Goal: Check status: Check status

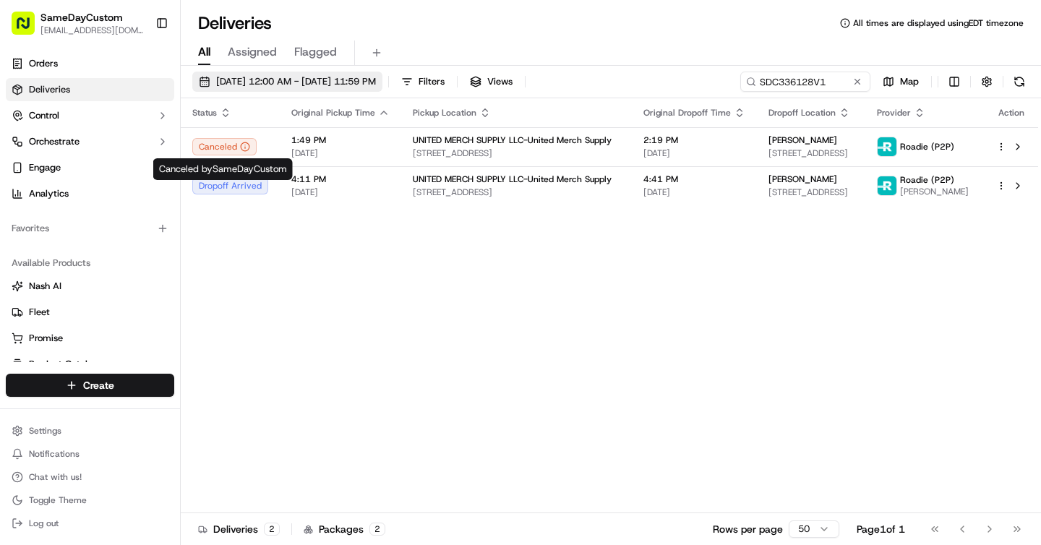
click at [276, 85] on span "[DATE] 12:00 AM - [DATE] 11:59 PM" at bounding box center [296, 81] width 160 height 13
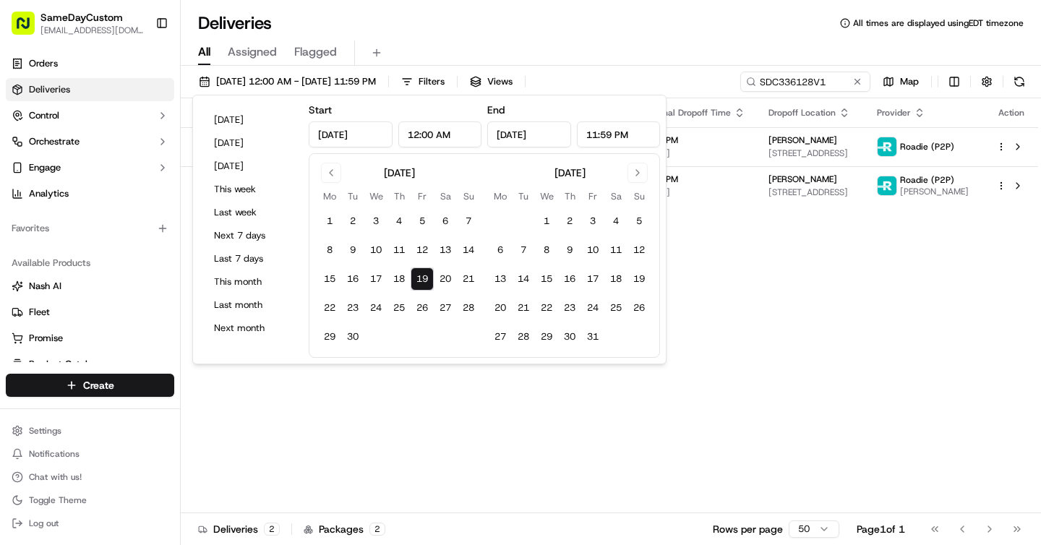
click at [423, 276] on button "19" at bounding box center [421, 278] width 23 height 23
click at [790, 224] on div "Status Original Pickup Time Pickup Location Original Dropoff Time Dropoff Locat…" at bounding box center [609, 305] width 857 height 415
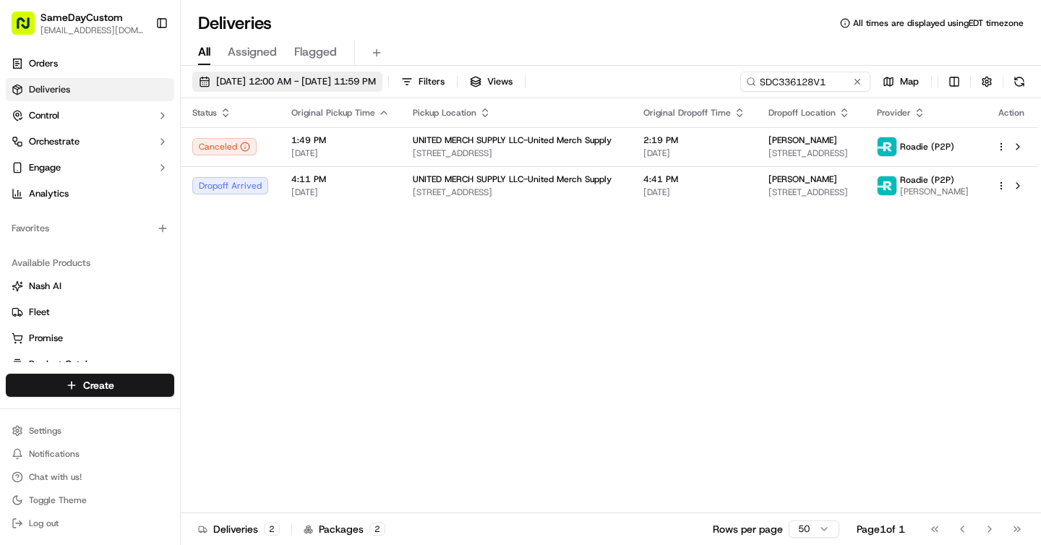
click at [364, 84] on span "[DATE] 12:00 AM - [DATE] 11:59 PM" at bounding box center [296, 81] width 160 height 13
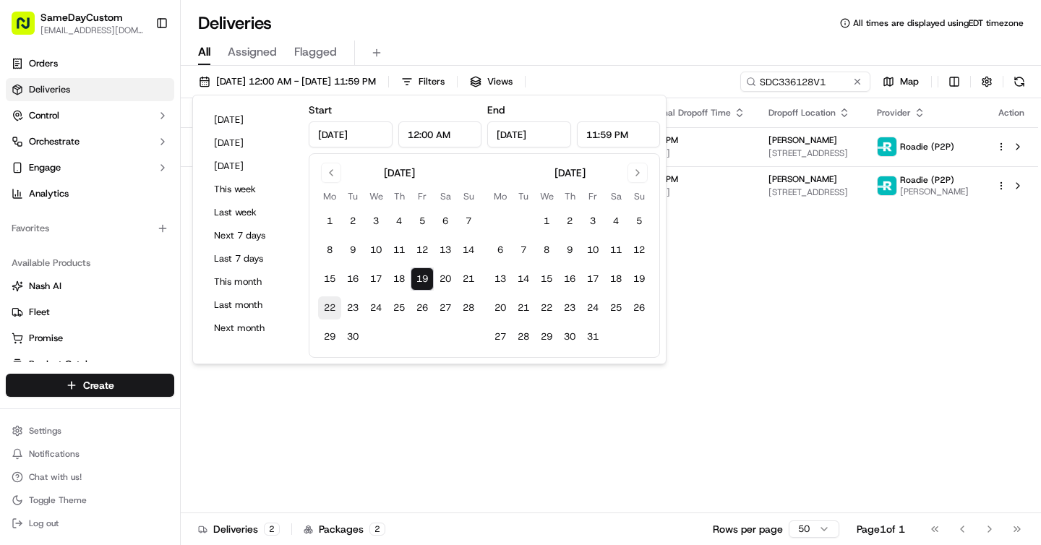
click at [335, 304] on button "22" at bounding box center [329, 307] width 23 height 23
type input "[DATE]"
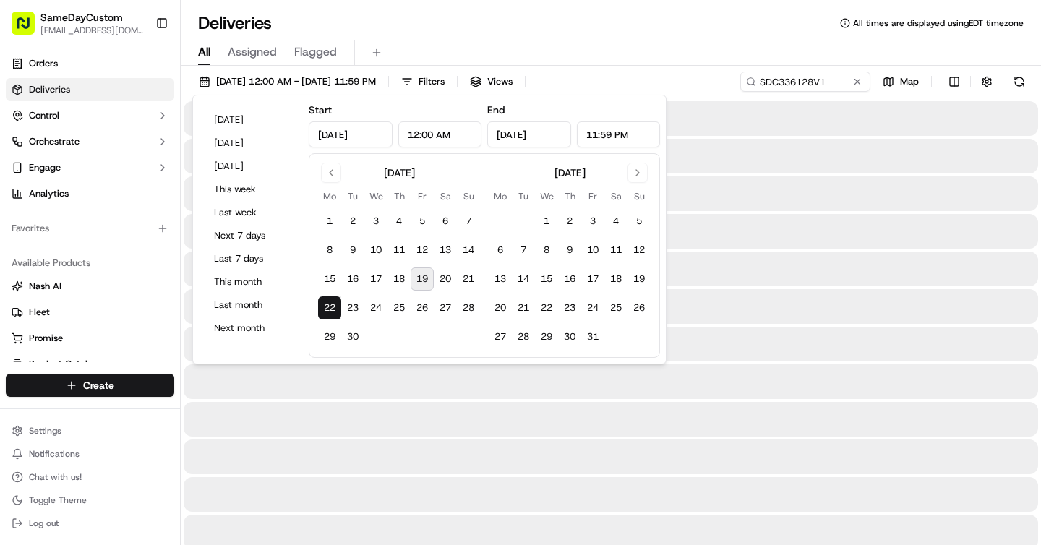
click at [511, 20] on div "Deliveries All times are displayed using EDT timezone" at bounding box center [611, 23] width 860 height 23
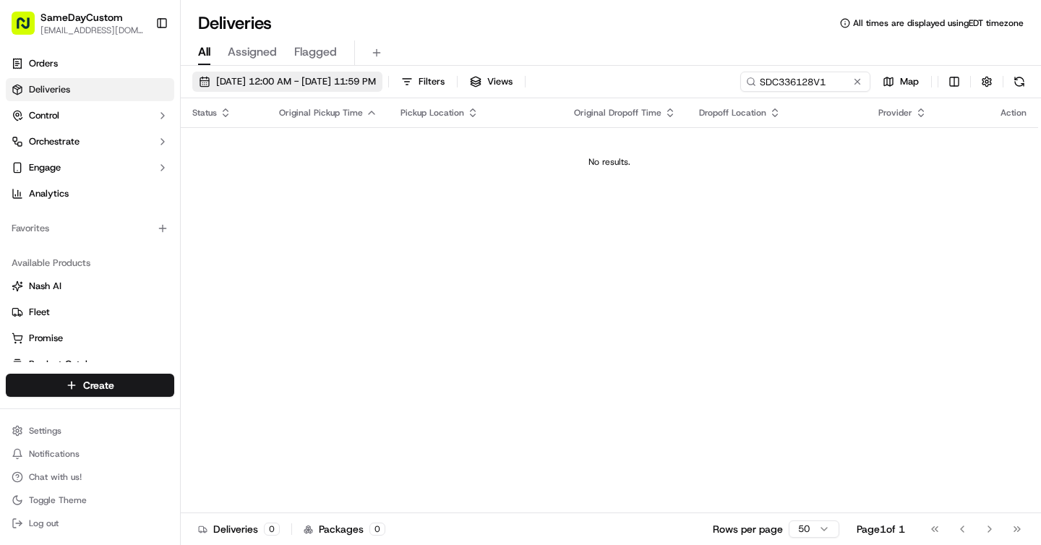
click at [376, 76] on span "[DATE] 12:00 AM - [DATE] 11:59 PM" at bounding box center [296, 81] width 160 height 13
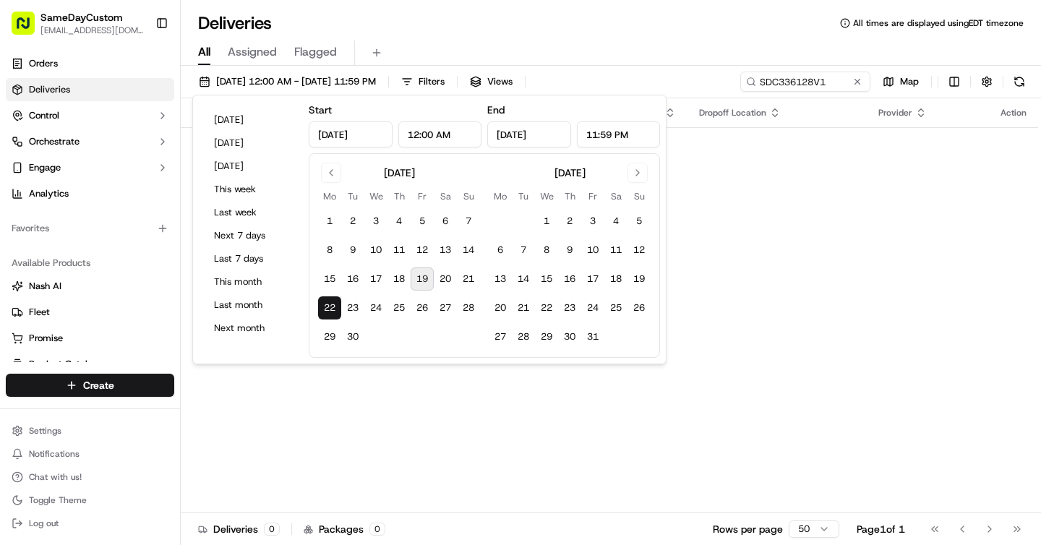
click at [419, 272] on button "19" at bounding box center [421, 278] width 23 height 23
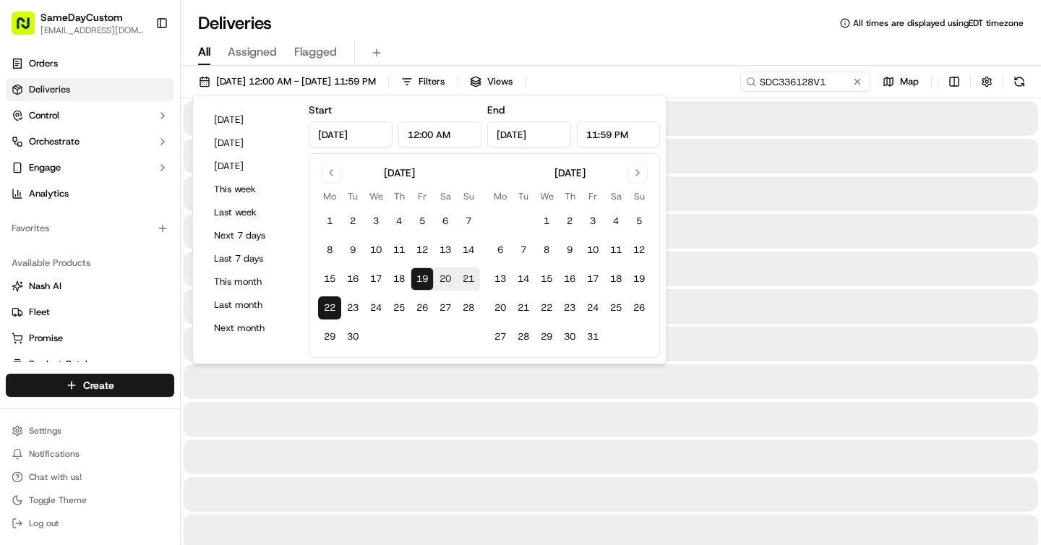
type input "[DATE]"
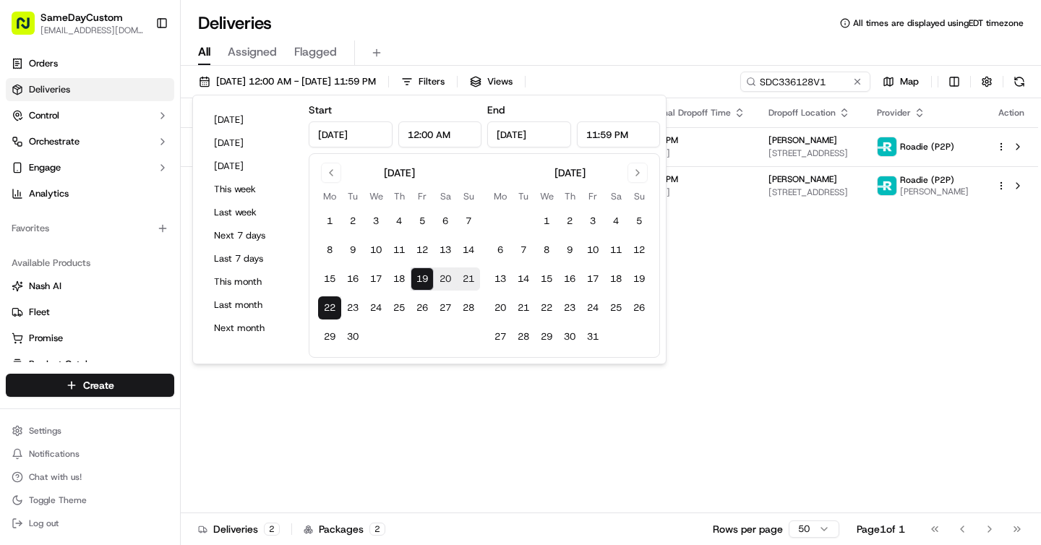
click at [598, 33] on div "Deliveries All times are displayed using EDT timezone" at bounding box center [611, 23] width 860 height 23
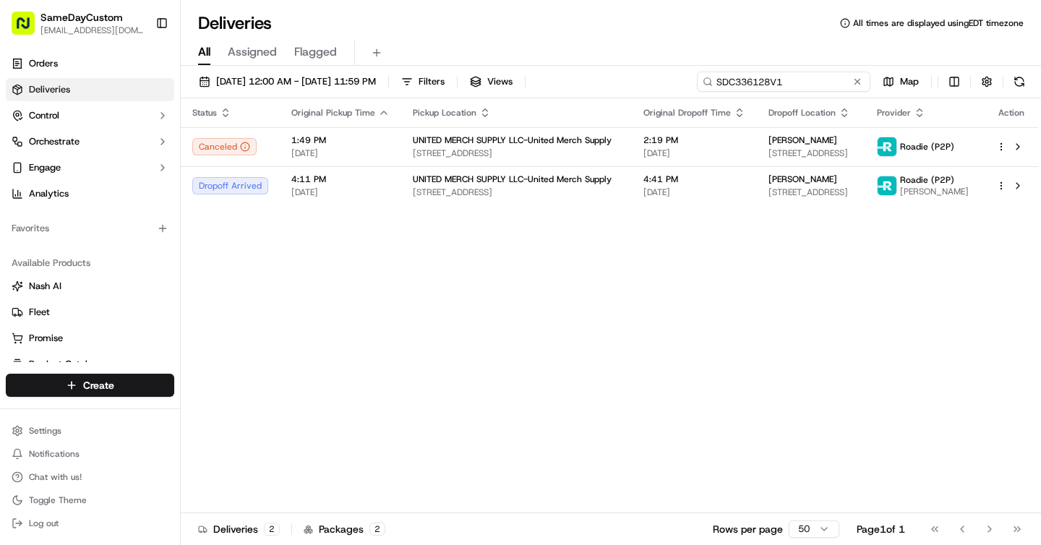
click at [819, 82] on input "SDC336128V1" at bounding box center [783, 82] width 173 height 20
paste input "446329"
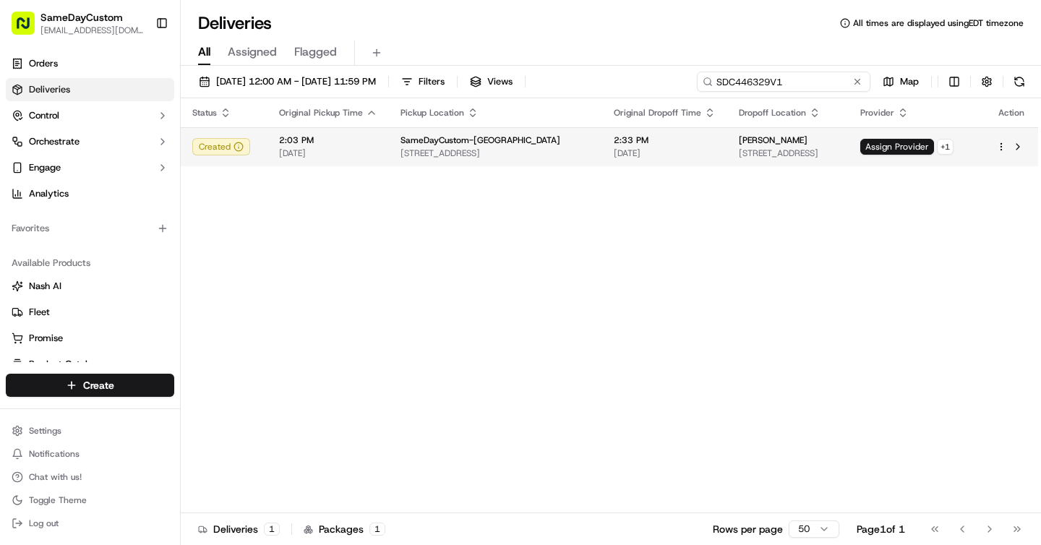
type input "SDC446329V1"
click at [621, 151] on span "[DATE]" at bounding box center [665, 153] width 102 height 12
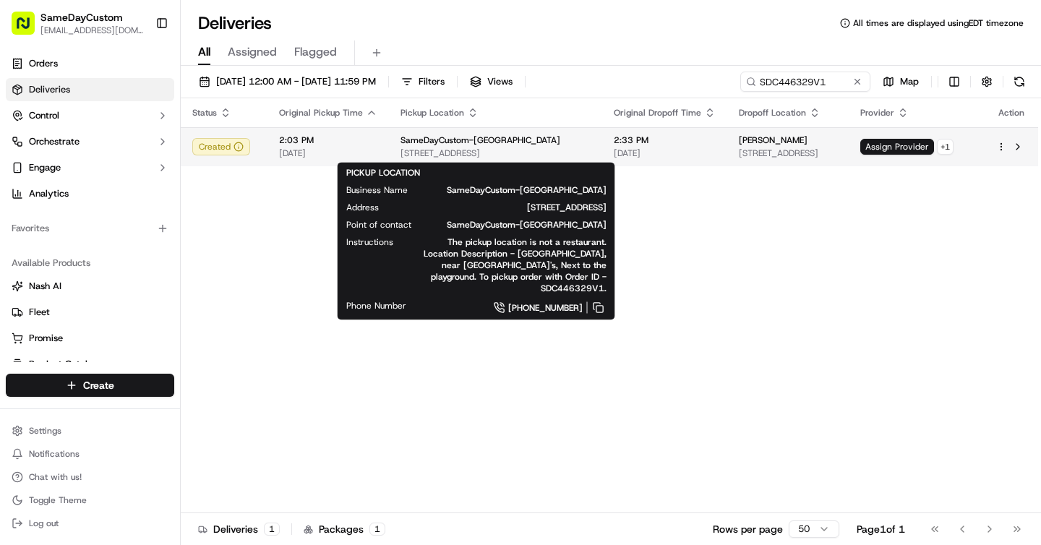
click at [546, 156] on span "[STREET_ADDRESS]" at bounding box center [495, 153] width 190 height 12
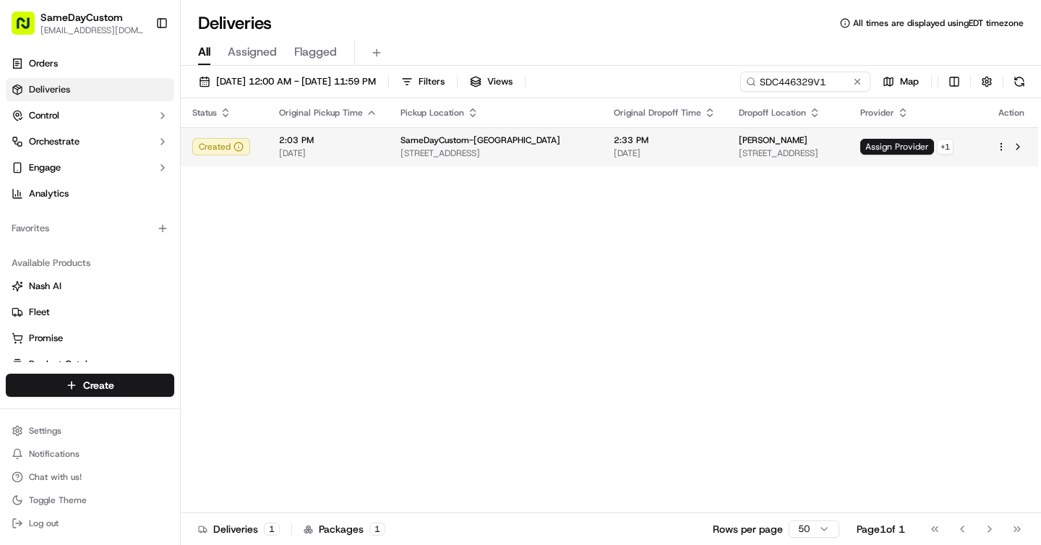
click at [512, 139] on span "SameDayCustom-[GEOGRAPHIC_DATA]" at bounding box center [480, 140] width 160 height 12
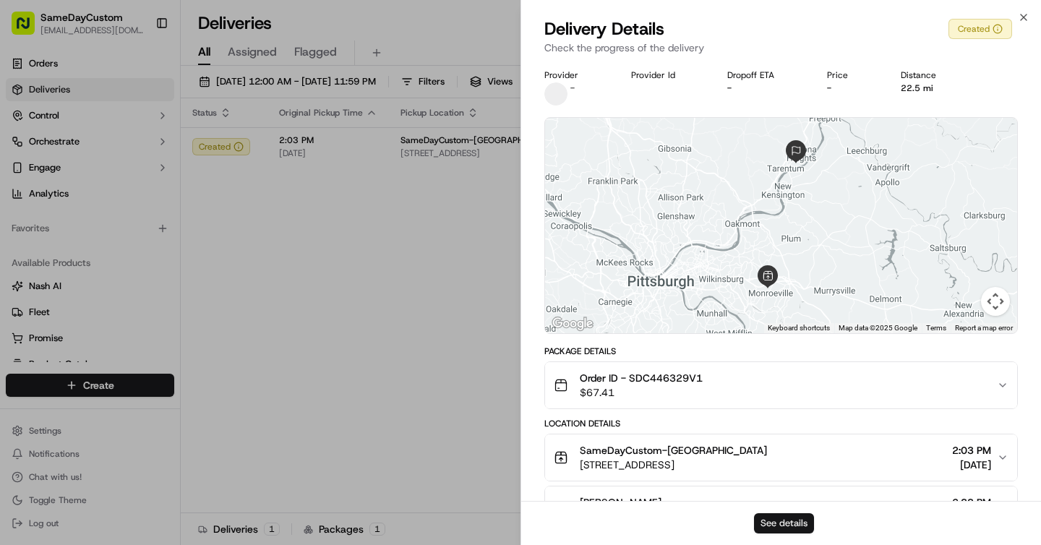
click at [765, 525] on button "See details" at bounding box center [784, 523] width 60 height 20
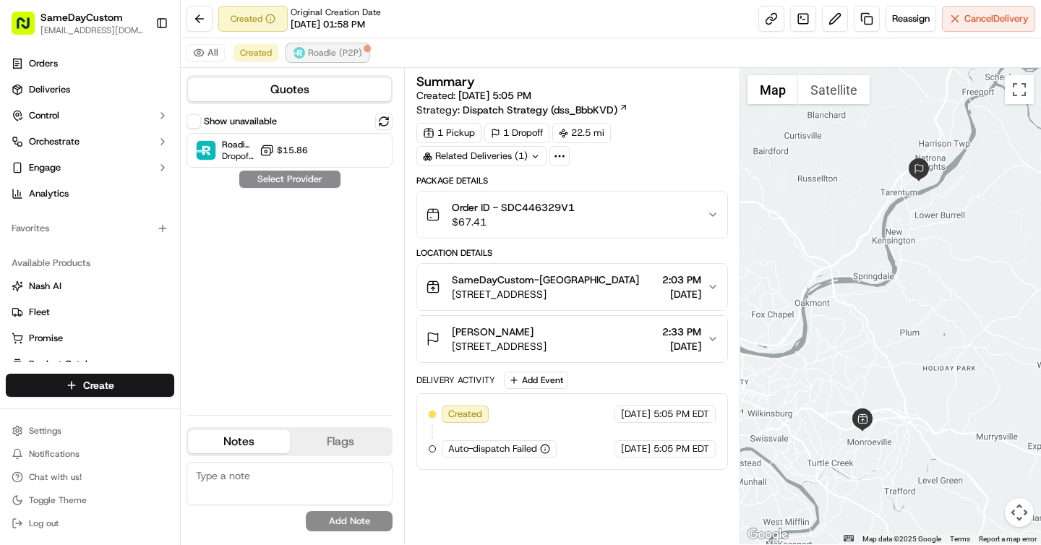
click at [330, 48] on span "Roadie (P2P)" at bounding box center [335, 53] width 54 height 12
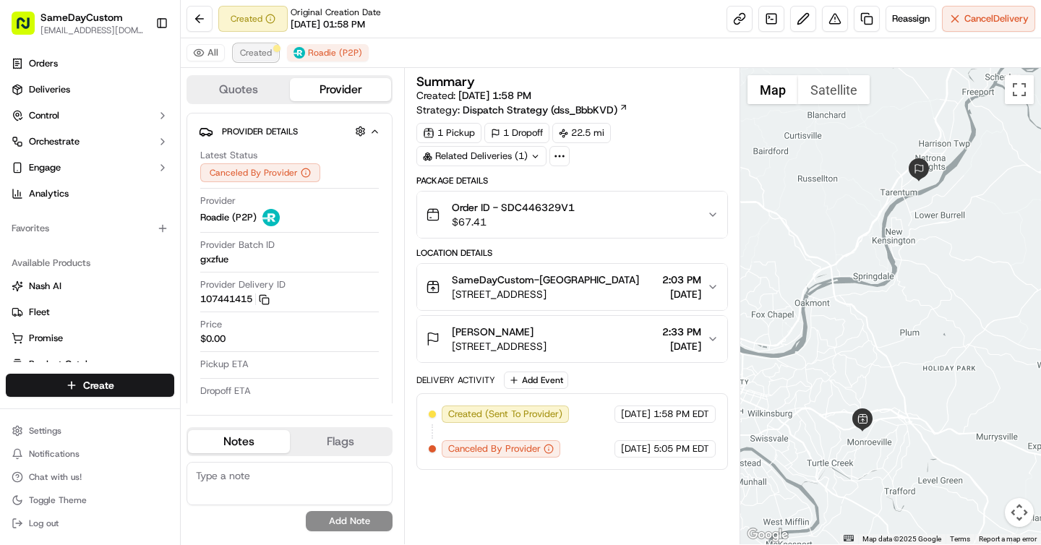
click at [246, 59] on button "Created" at bounding box center [255, 52] width 45 height 17
